Goal: Information Seeking & Learning: Stay updated

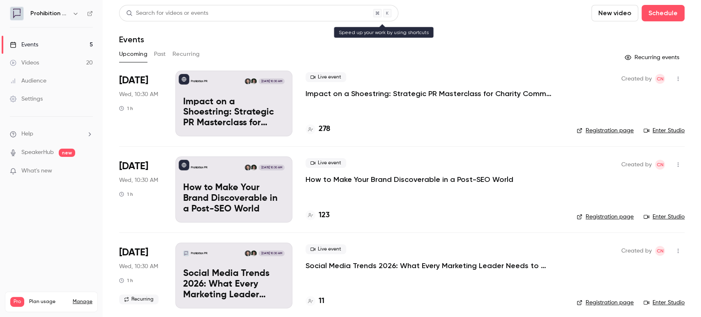
click at [385, 14] on icon at bounding box center [387, 13] width 4 height 10
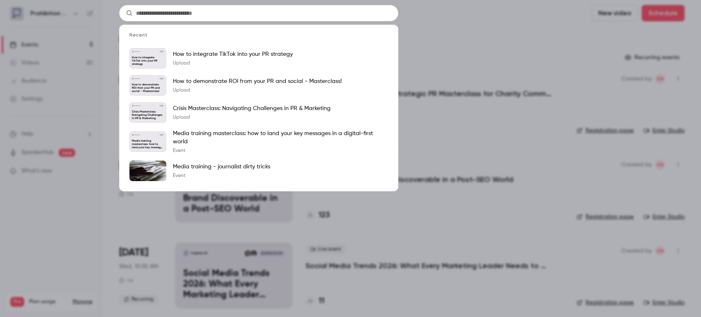
click at [459, 20] on div "Recent Prohibition PR [DATE] How to integrate TikTok into your PR strategy How …" at bounding box center [350, 158] width 701 height 317
